Goal: Go to known website: Access a specific website the user already knows

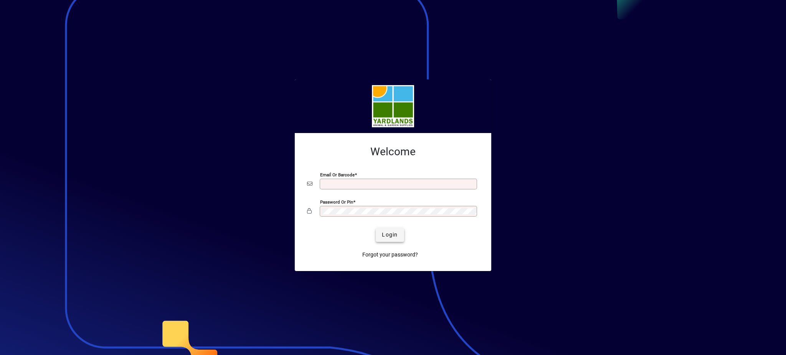
type input "**********"
click at [393, 234] on span "Login" at bounding box center [390, 235] width 16 height 8
